Goal: Information Seeking & Learning: Learn about a topic

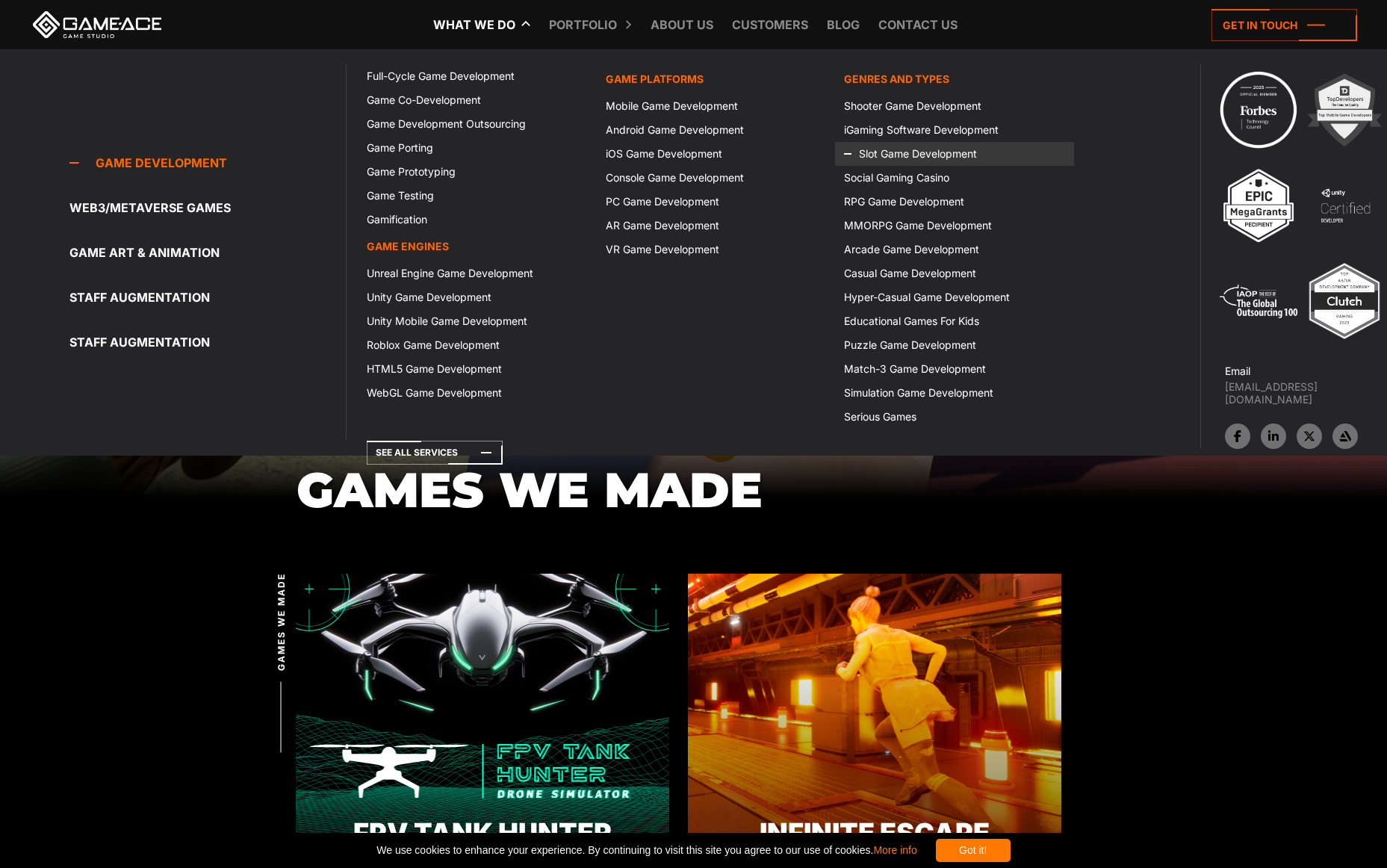
click at [891, 157] on link "Slot Game Development" at bounding box center [954, 154] width 238 height 24
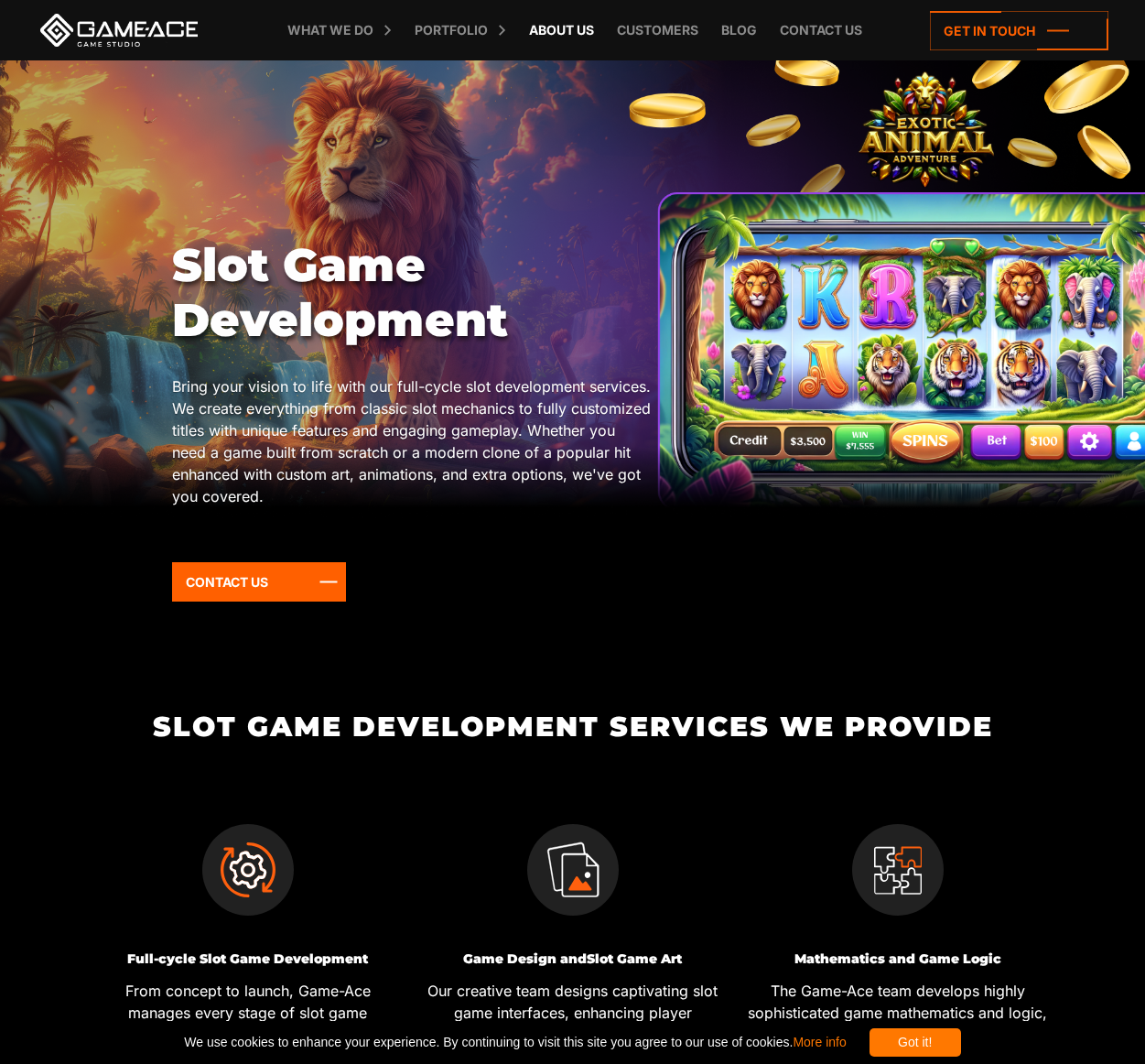
click at [572, 31] on link "About Us" at bounding box center [561, 30] width 84 height 61
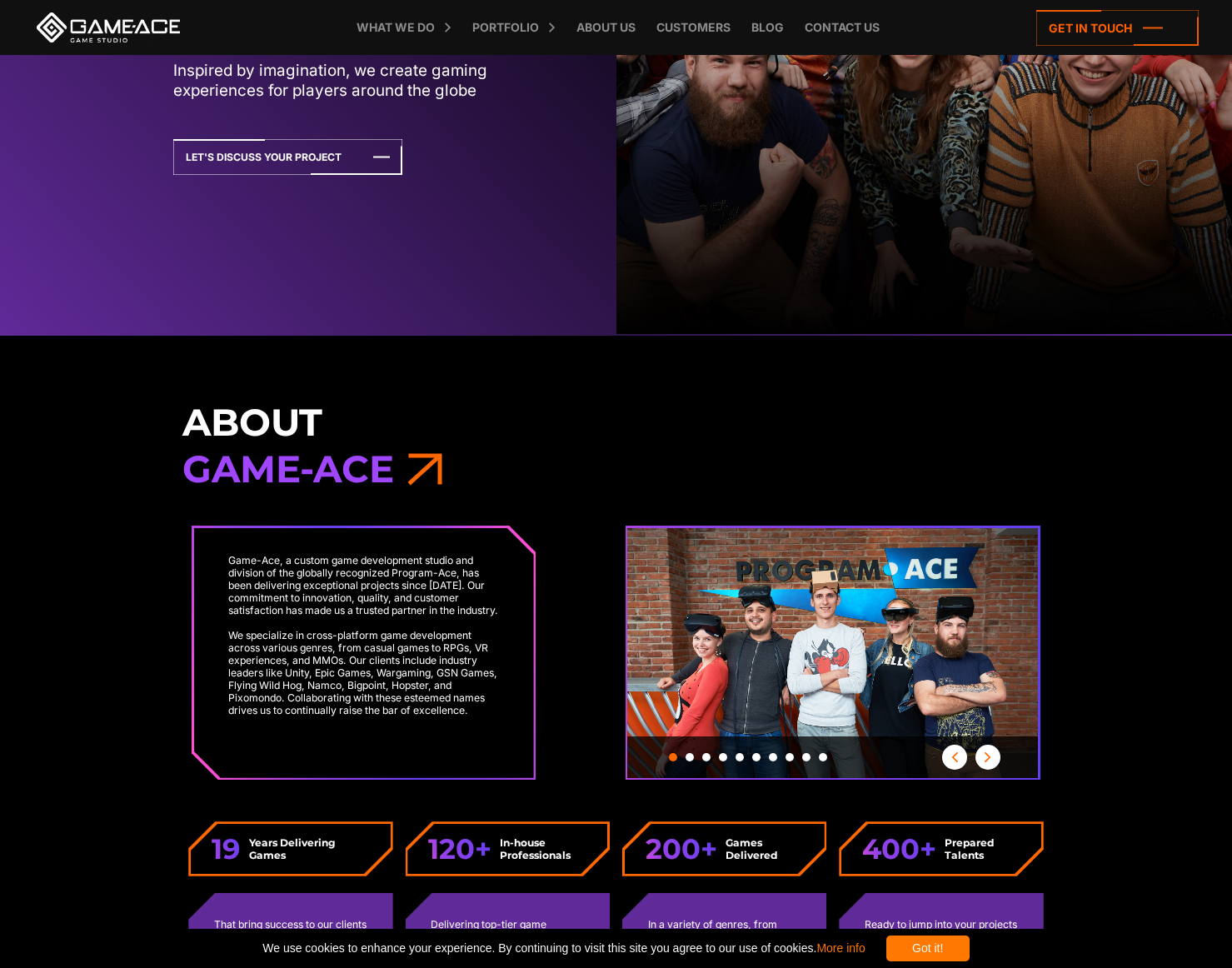
scroll to position [667, 0]
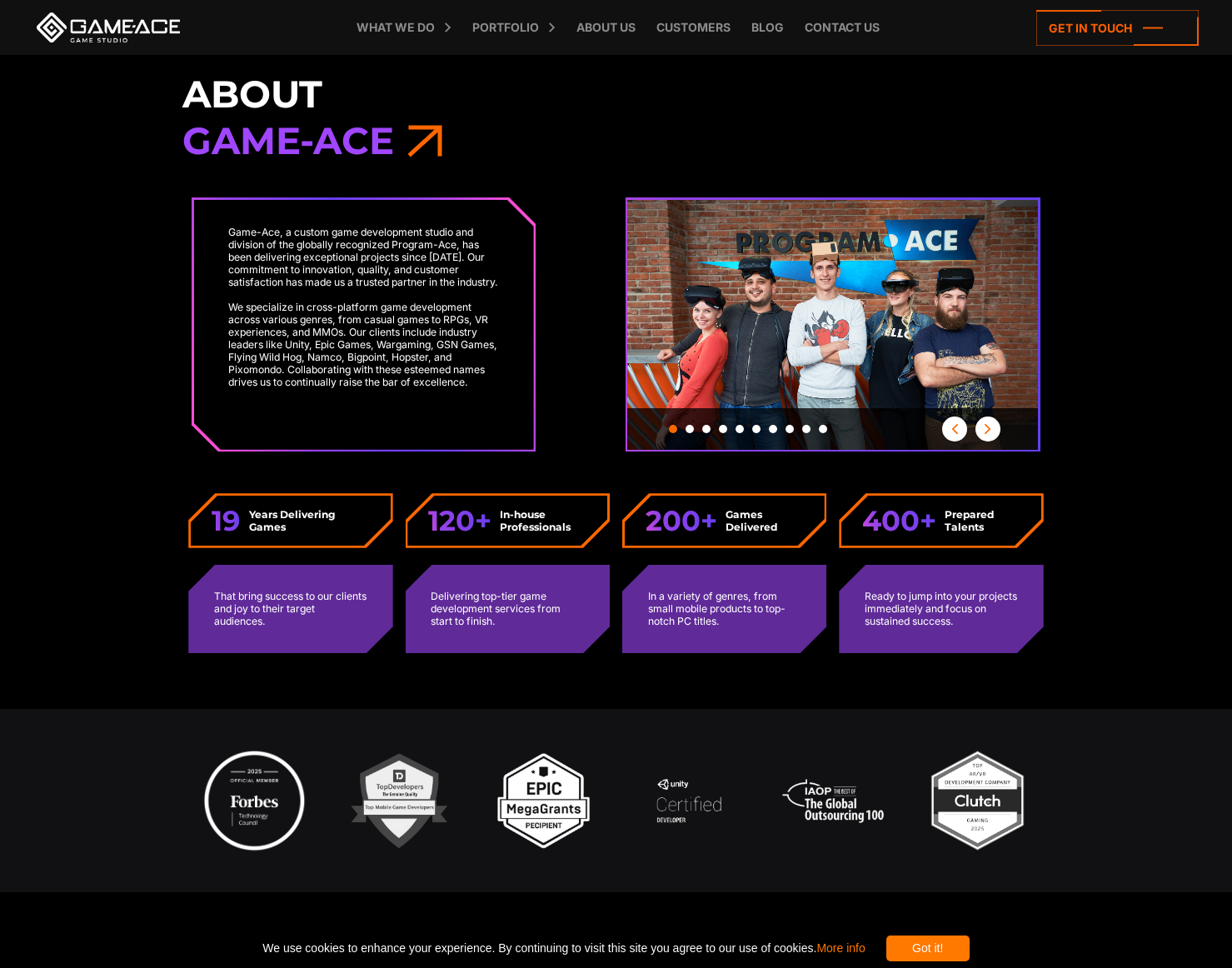
click at [988, 427] on span "button" at bounding box center [988, 429] width 25 height 10
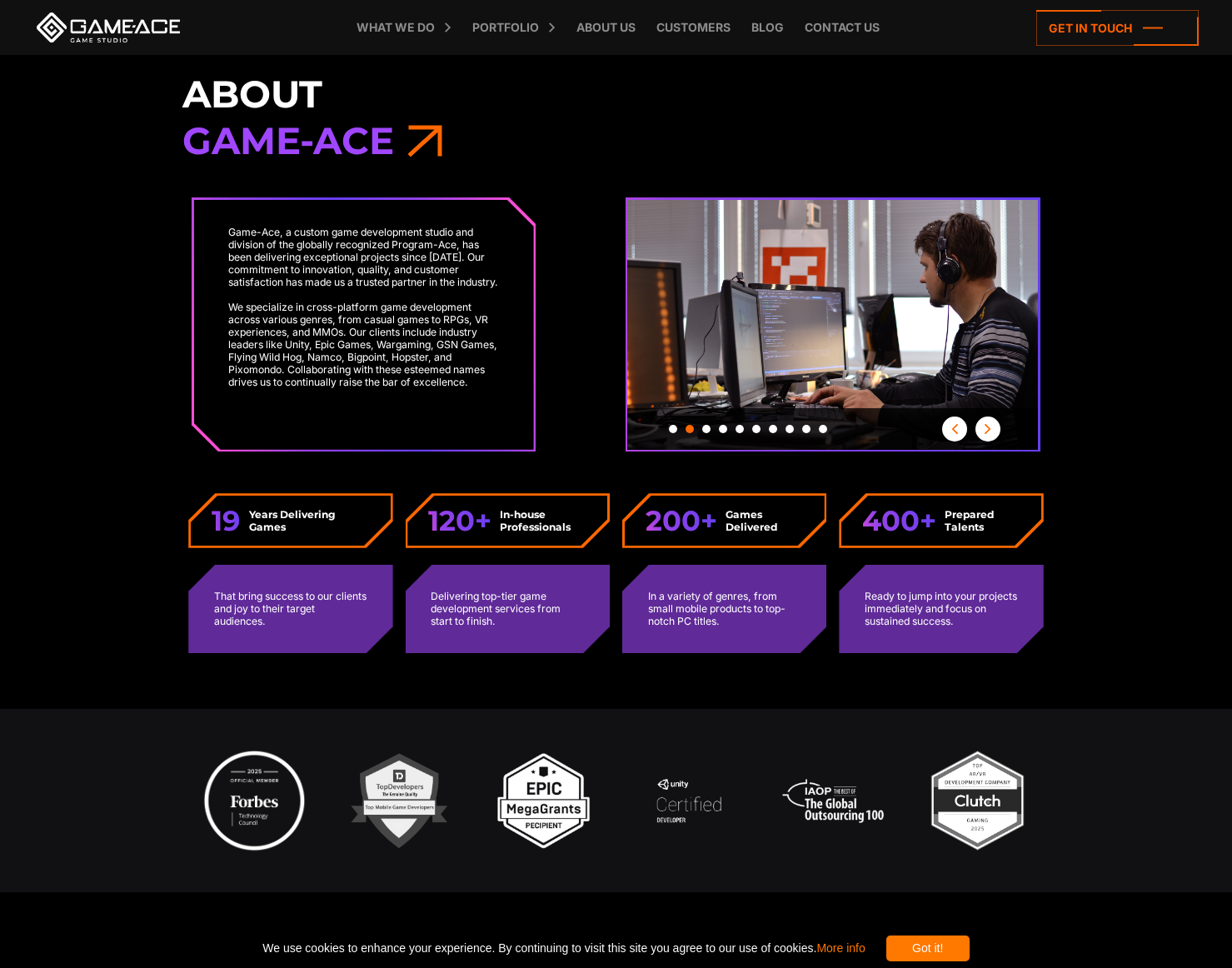
click at [988, 427] on span "button" at bounding box center [988, 429] width 25 height 10
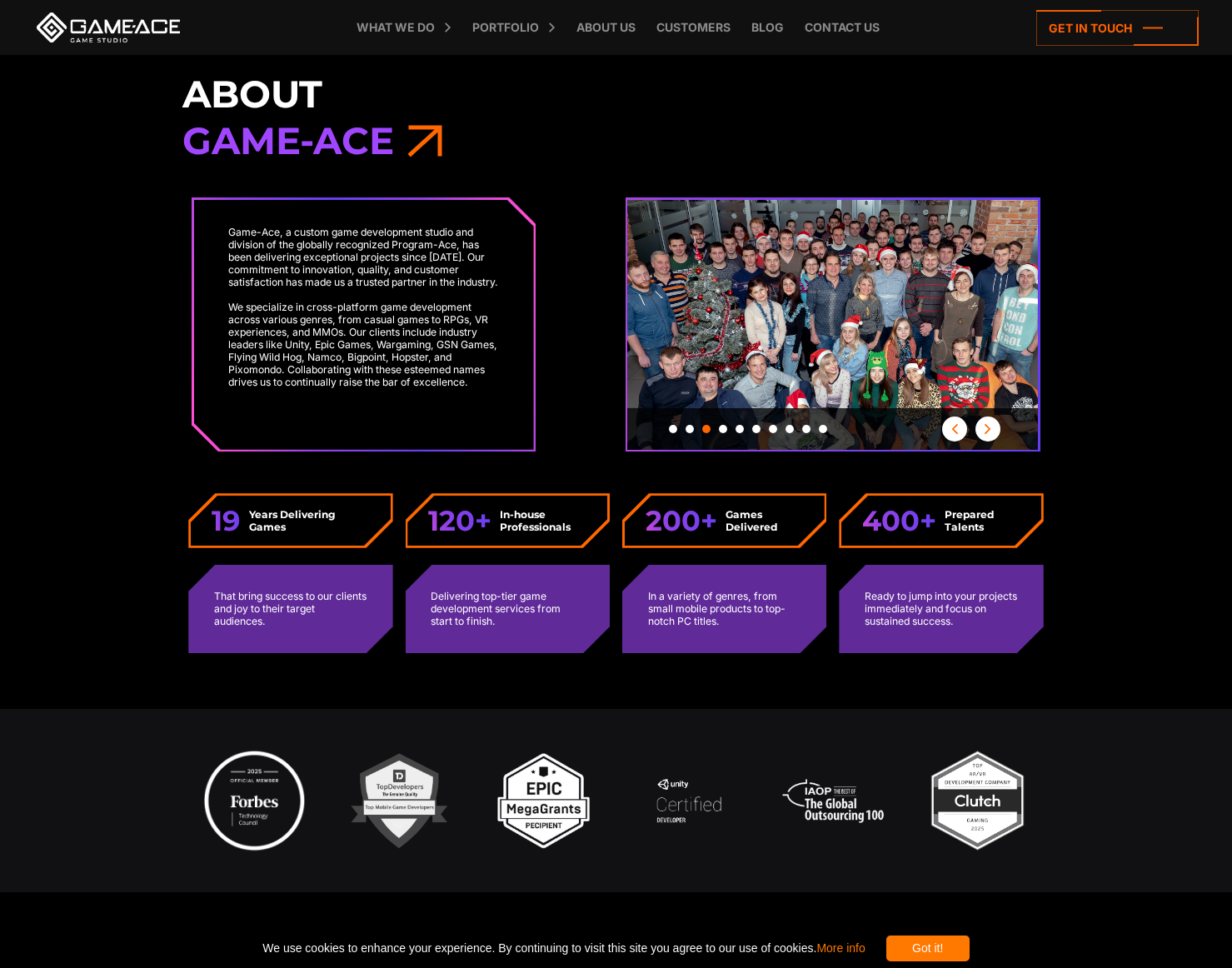
click at [988, 427] on span "button" at bounding box center [988, 429] width 25 height 10
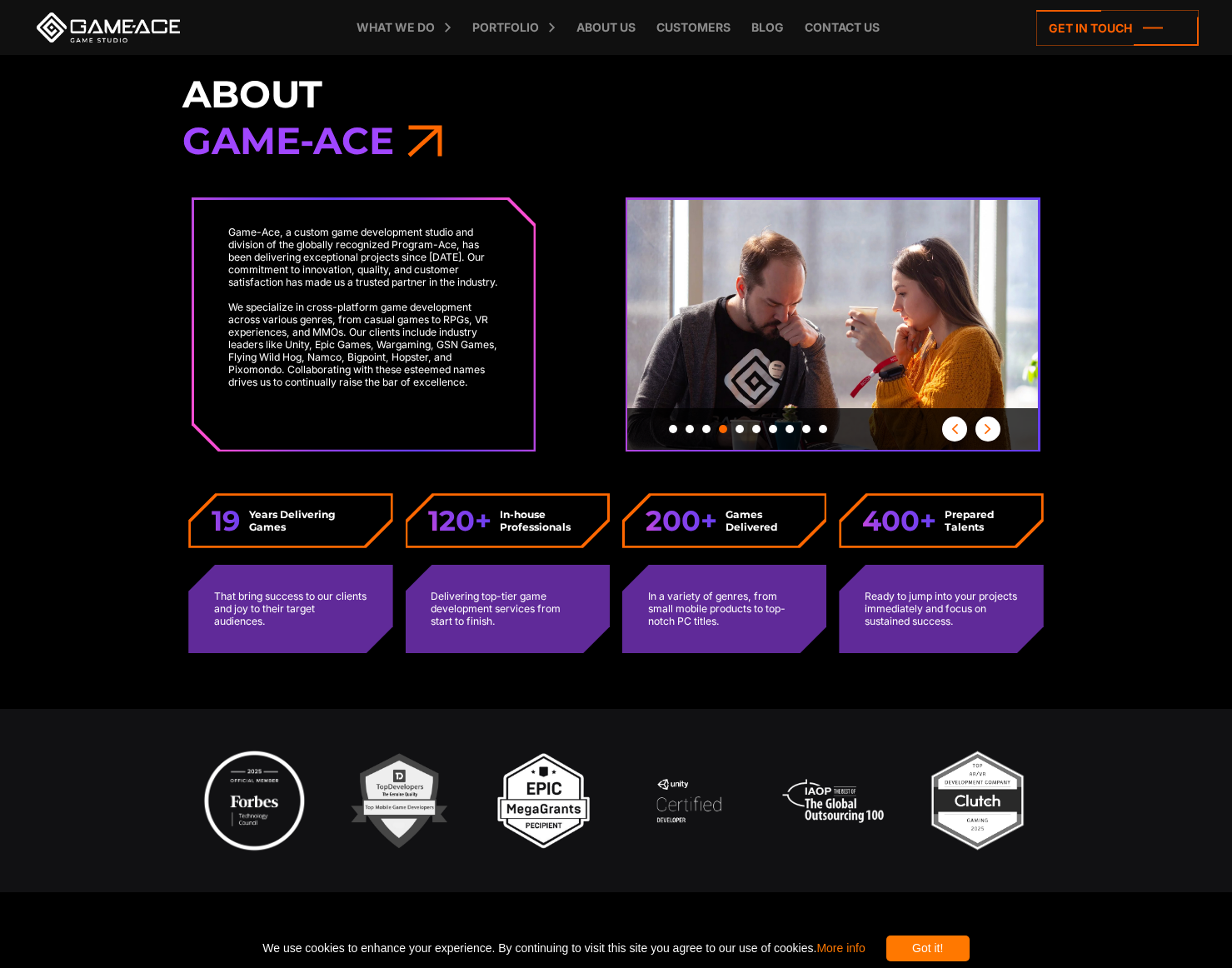
click at [988, 427] on span "button" at bounding box center [988, 429] width 25 height 10
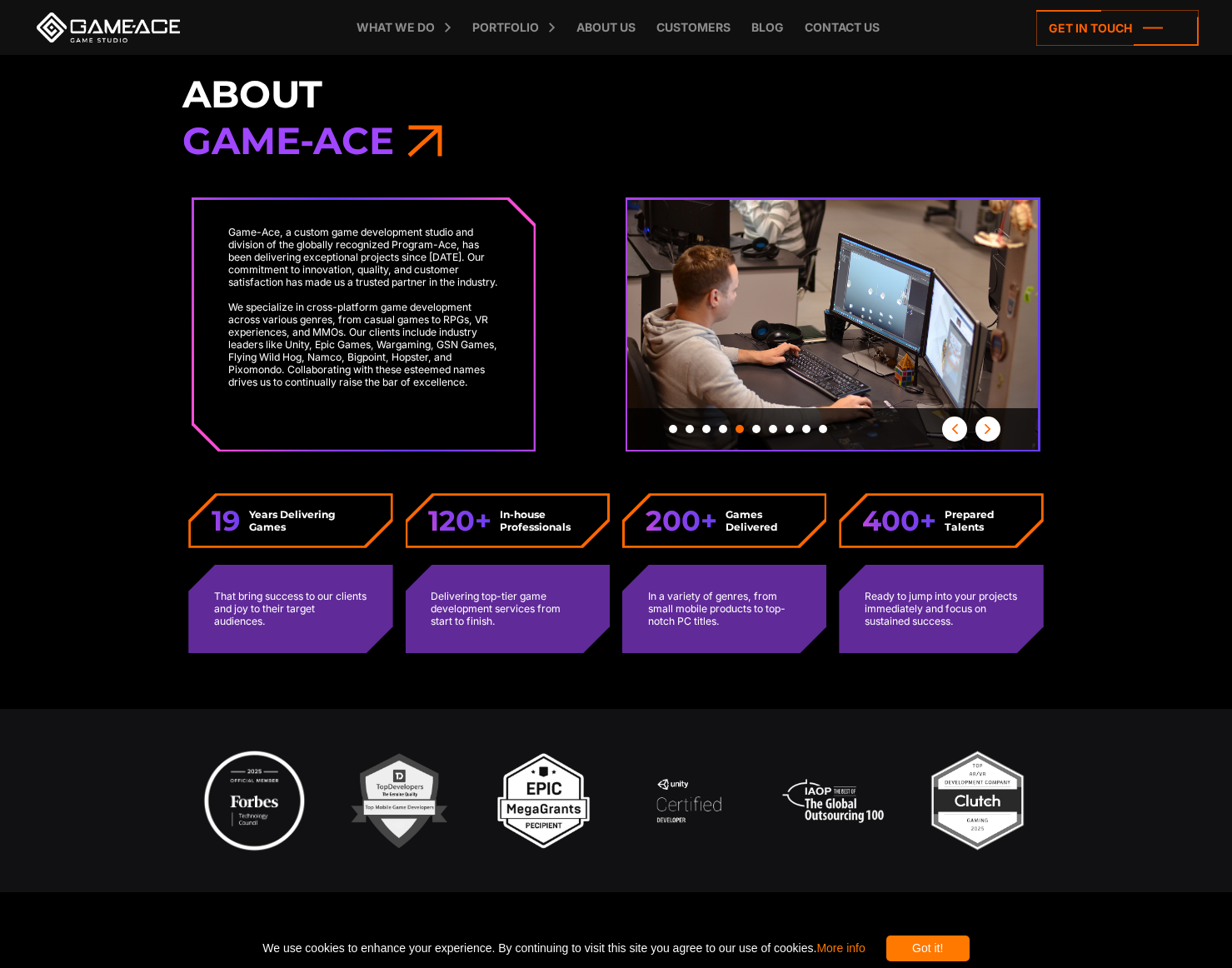
click at [988, 427] on span "button" at bounding box center [988, 429] width 25 height 10
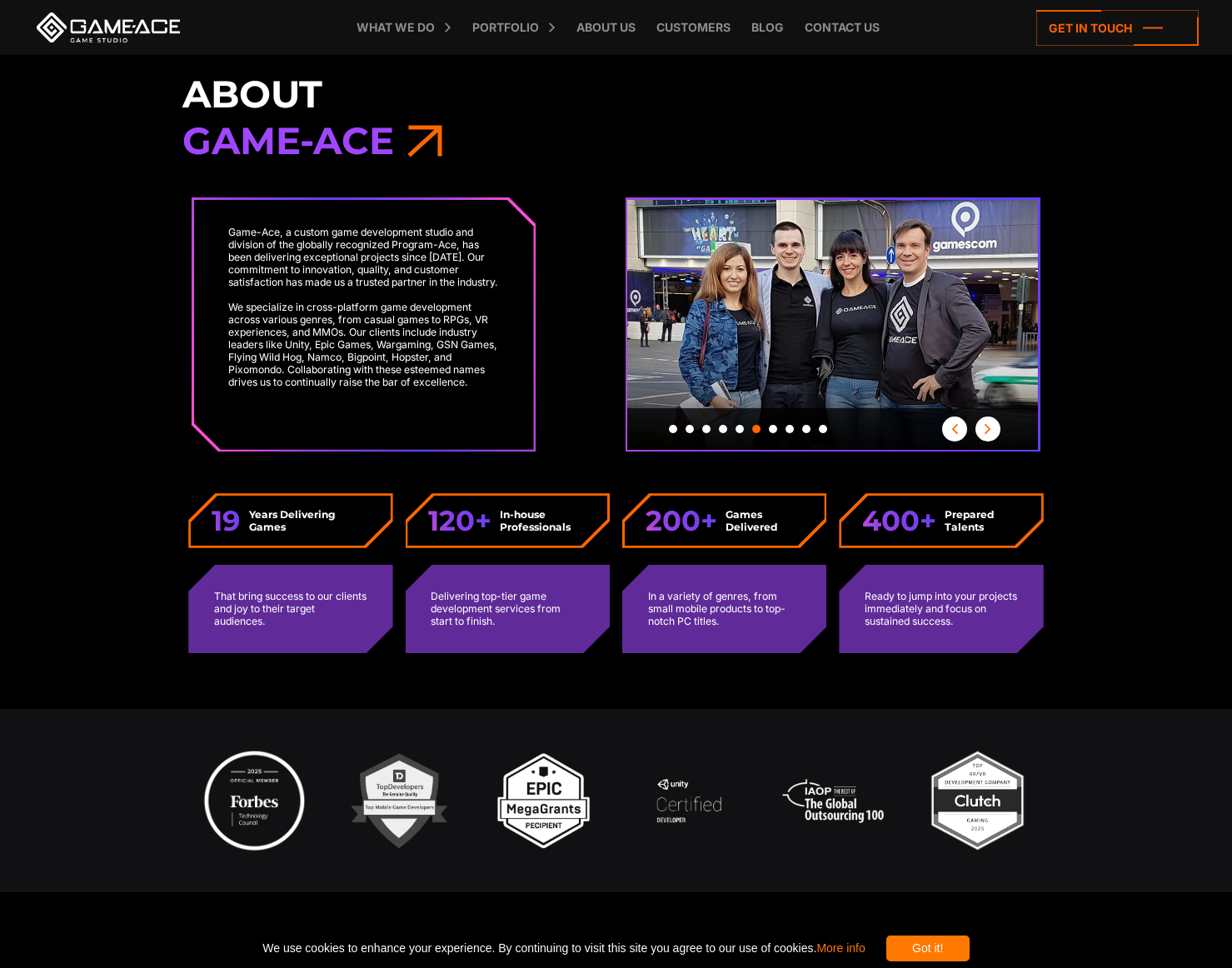
click at [988, 427] on span "button" at bounding box center [988, 429] width 25 height 10
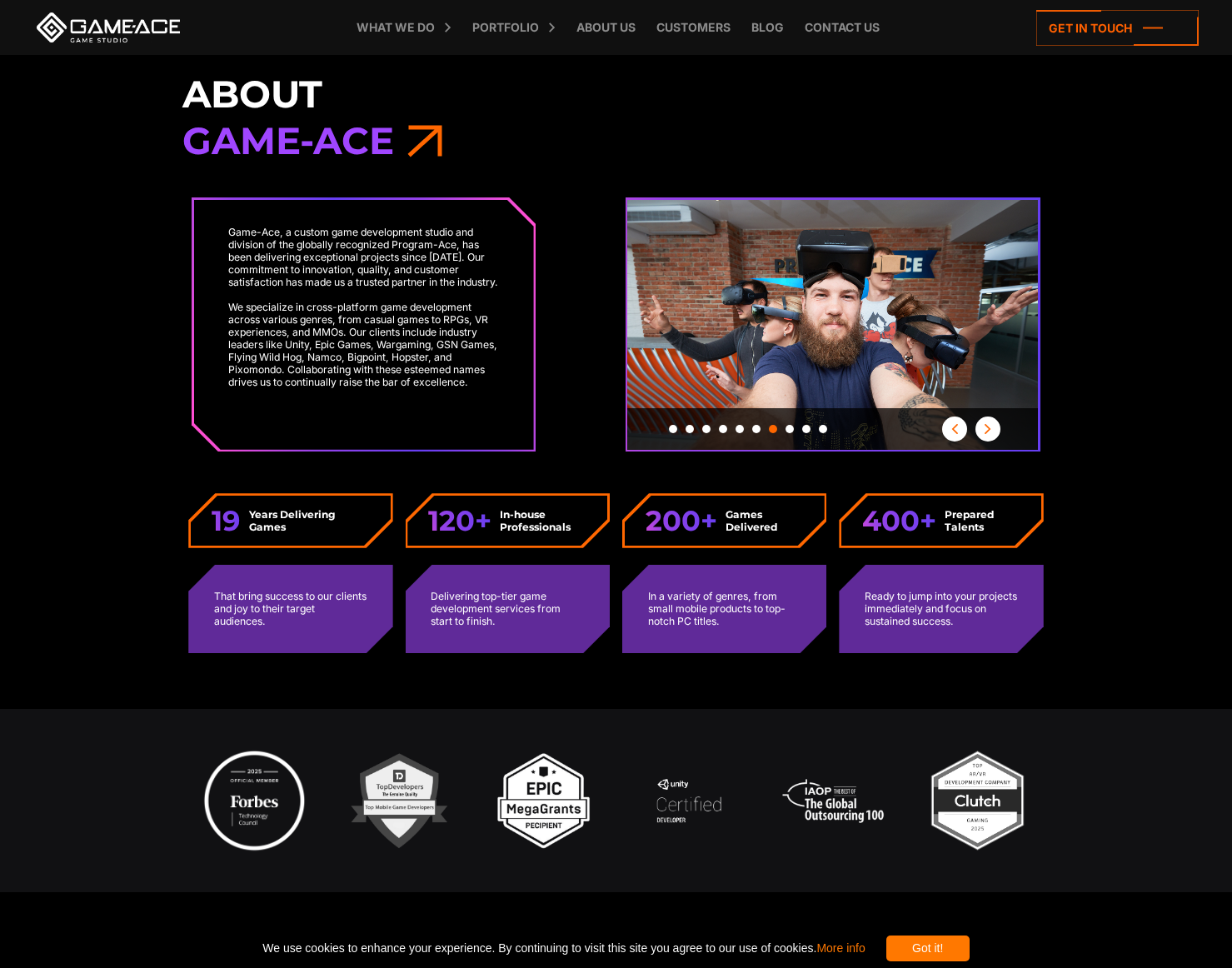
click at [988, 427] on span "button" at bounding box center [988, 429] width 25 height 10
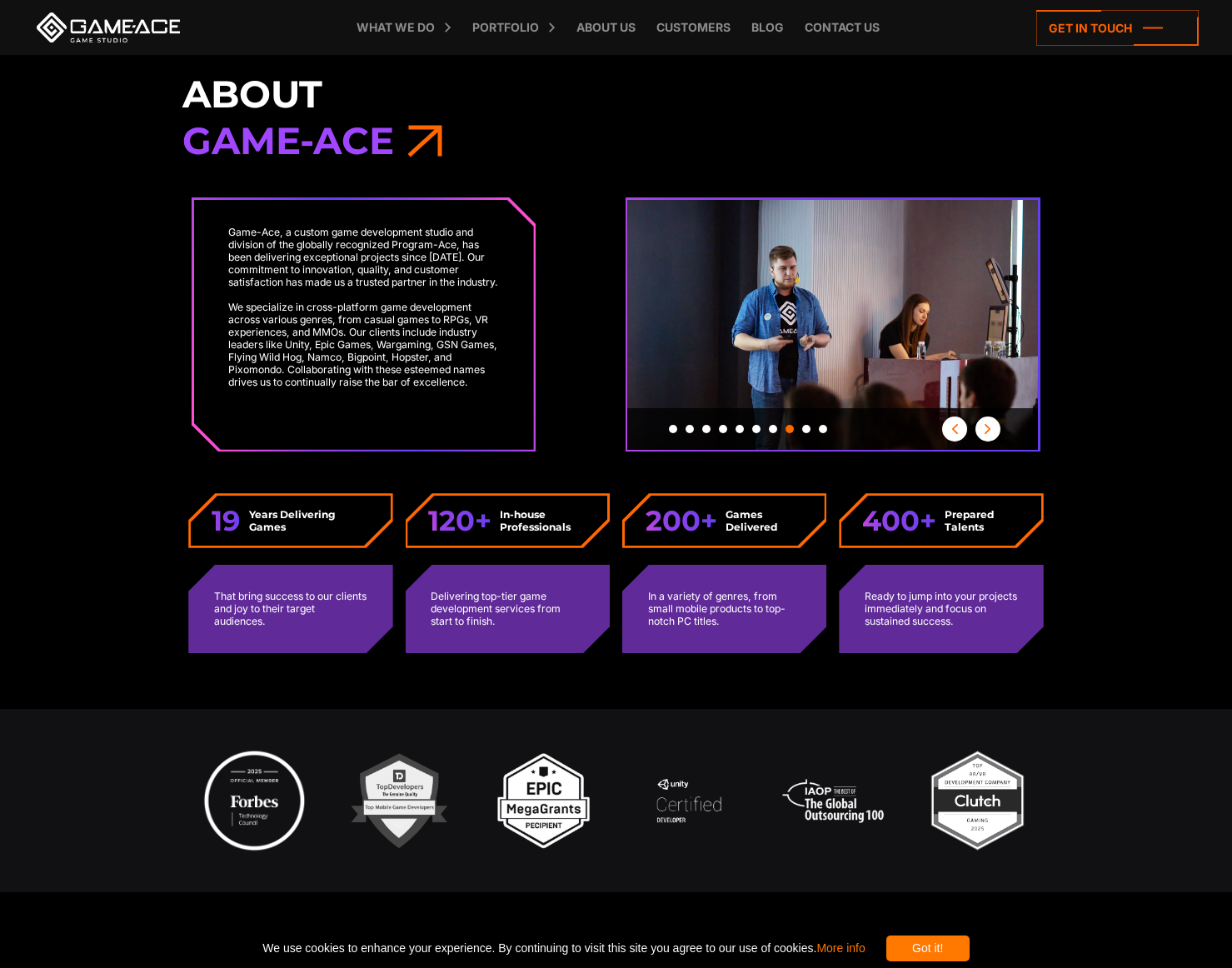
click at [988, 427] on span "button" at bounding box center [988, 429] width 25 height 10
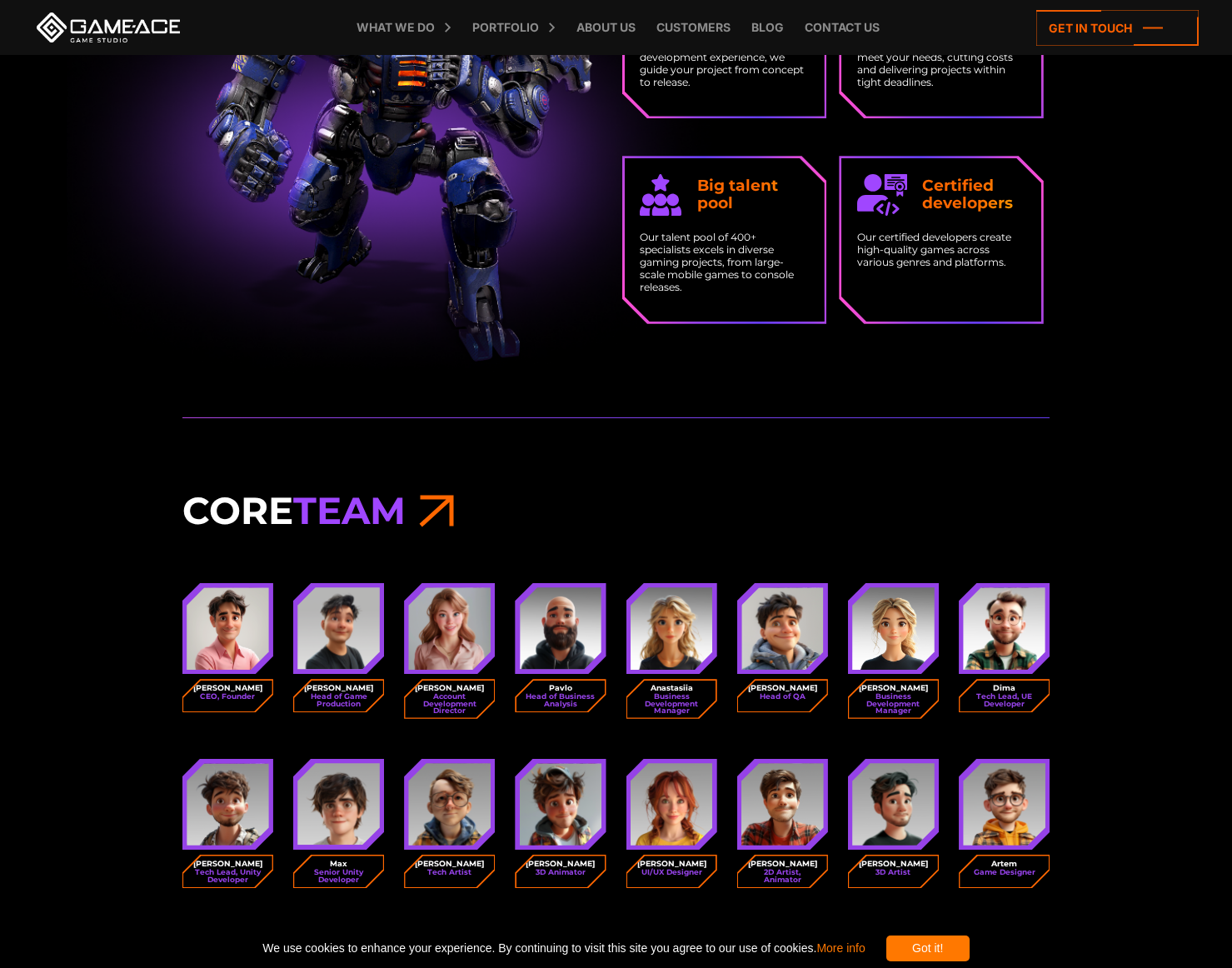
scroll to position [1762, 0]
